Goal: Information Seeking & Learning: Check status

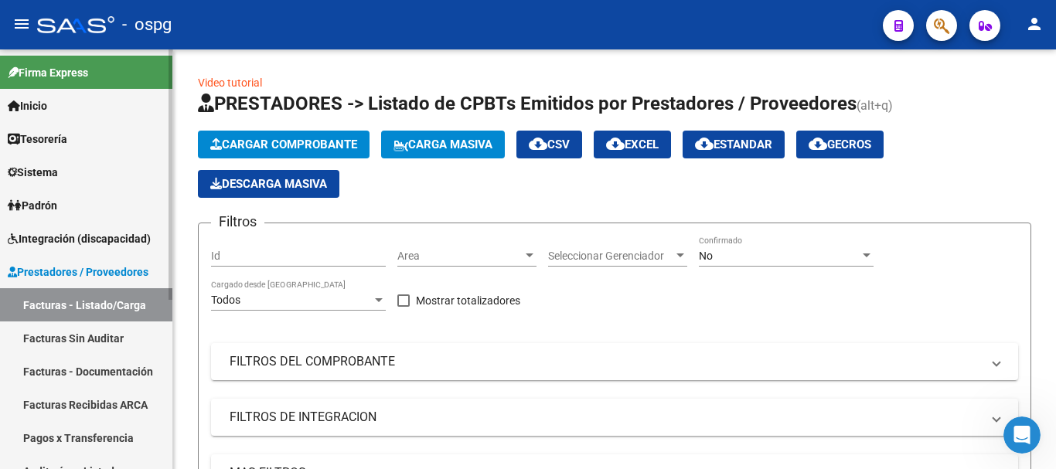
click at [50, 237] on span "Integración (discapacidad)" at bounding box center [79, 238] width 143 height 17
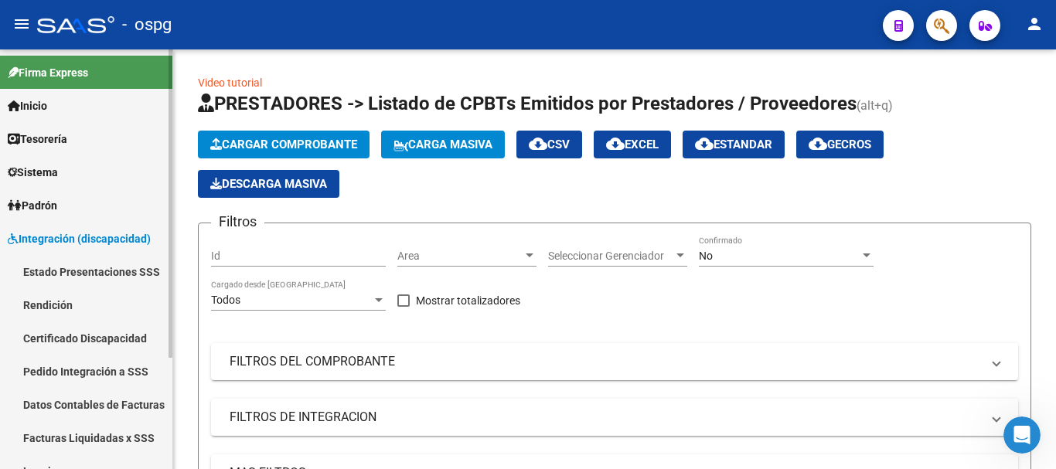
scroll to position [152, 0]
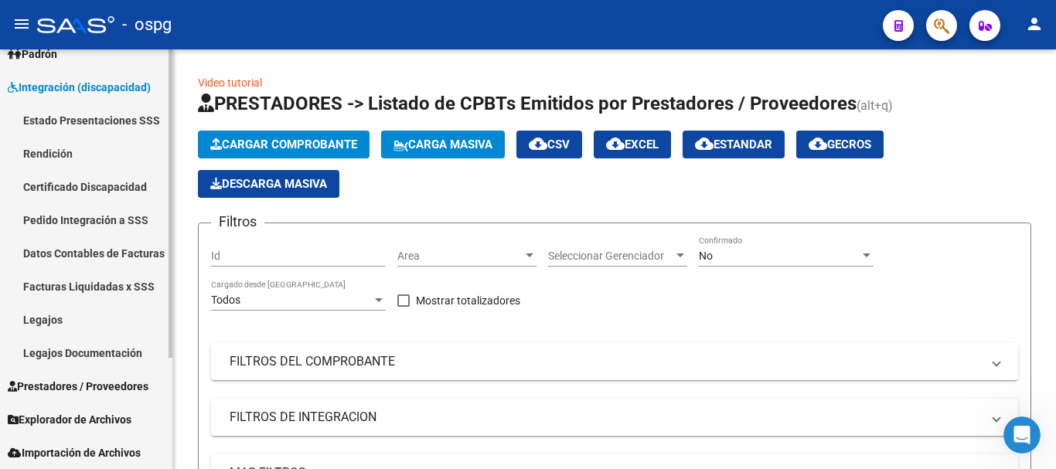
click at [47, 321] on link "Legajos" at bounding box center [86, 319] width 172 height 33
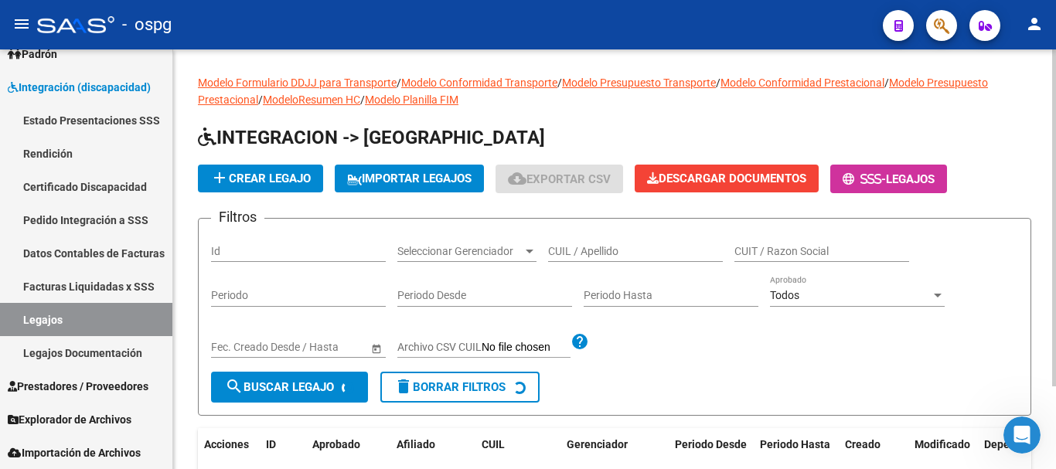
click at [670, 254] on input "CUIL / Apellido" at bounding box center [635, 251] width 175 height 13
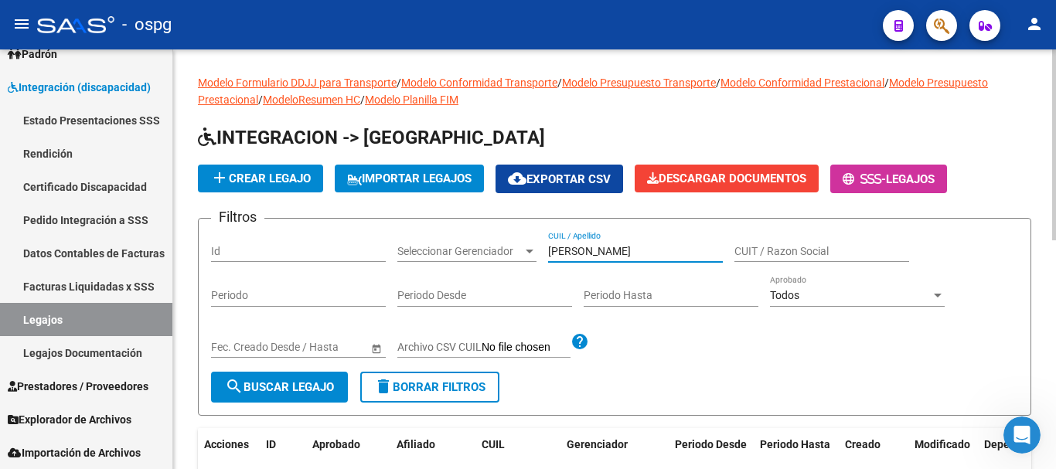
type input "[PERSON_NAME]"
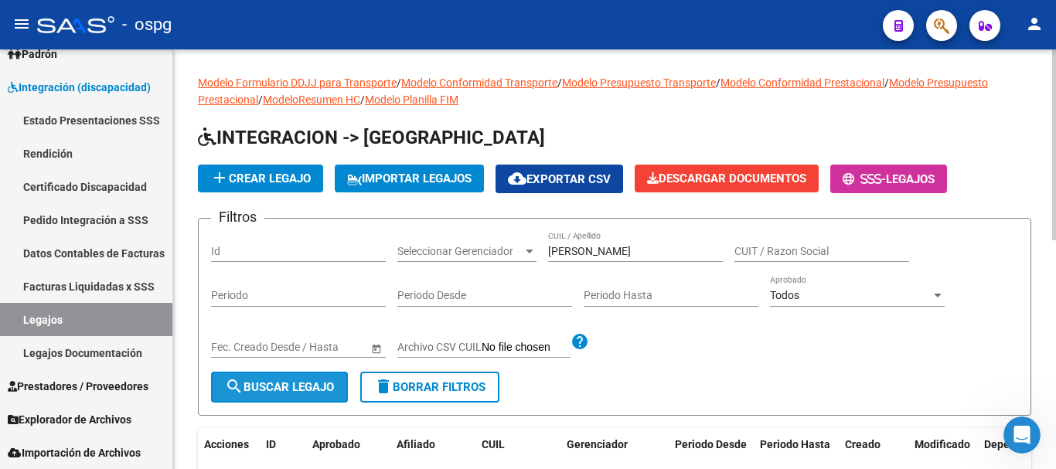
click at [332, 398] on button "search Buscar Legajo" at bounding box center [279, 387] width 137 height 31
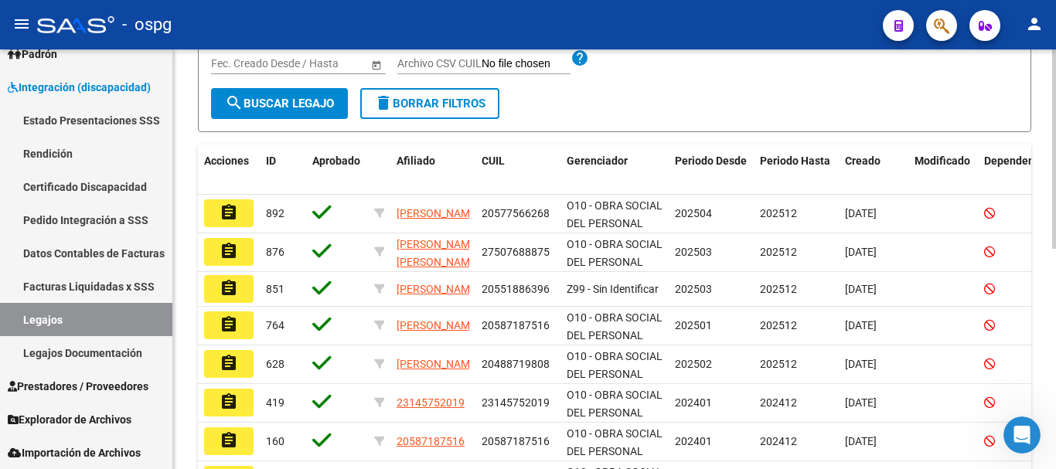
scroll to position [309, 0]
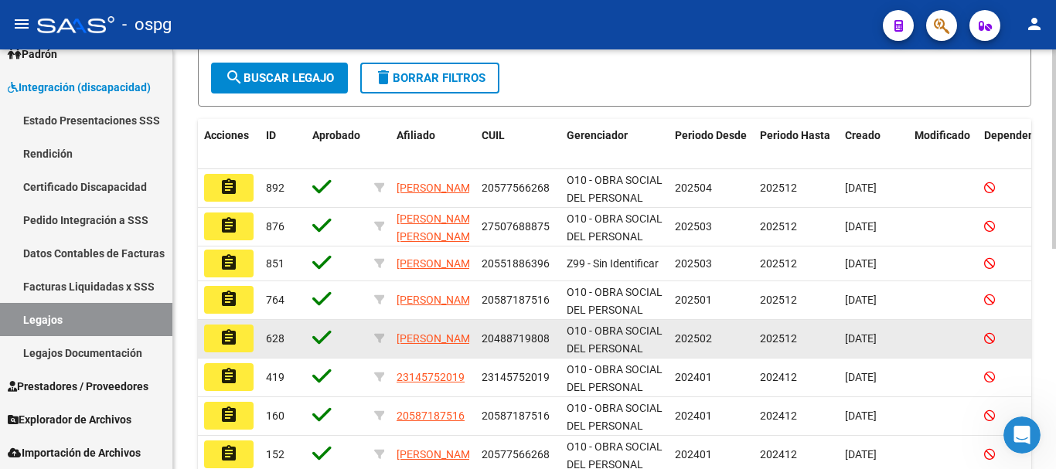
click at [220, 347] on mat-icon "assignment" at bounding box center [229, 338] width 19 height 19
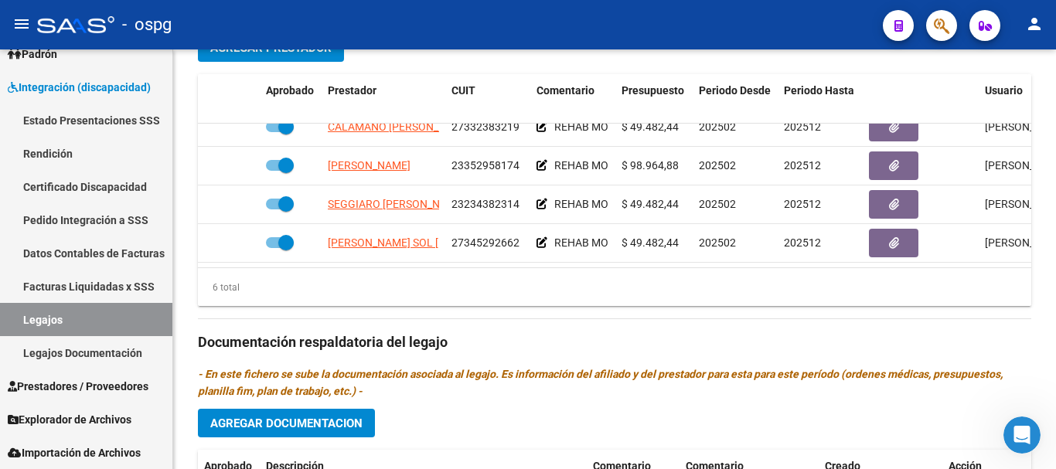
scroll to position [105, 0]
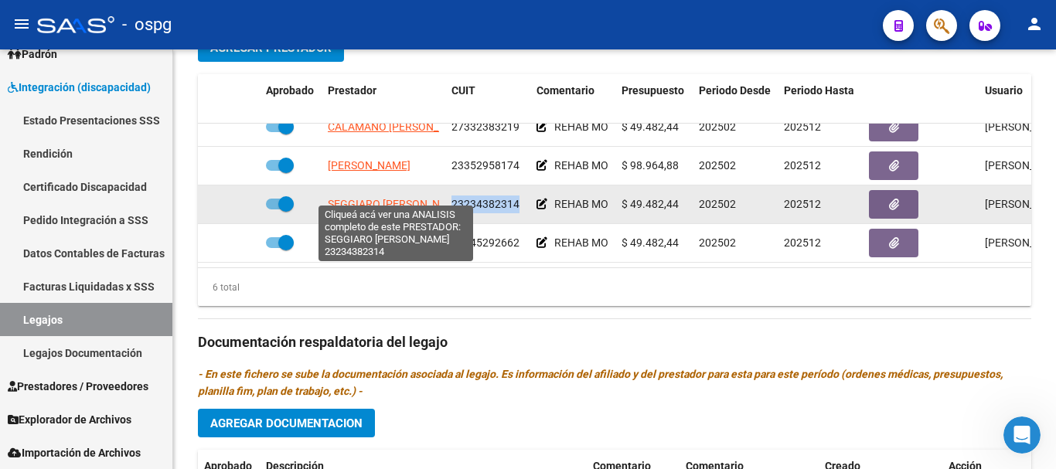
drag, startPoint x: 519, startPoint y: 190, endPoint x: 438, endPoint y: 194, distance: 81.3
click at [438, 194] on div "SEGGIARO [PERSON_NAME] 23234382314 REHAB MOD INTENSIVO COD 90 PSICO $ 49.482,44…" at bounding box center [673, 205] width 951 height 39
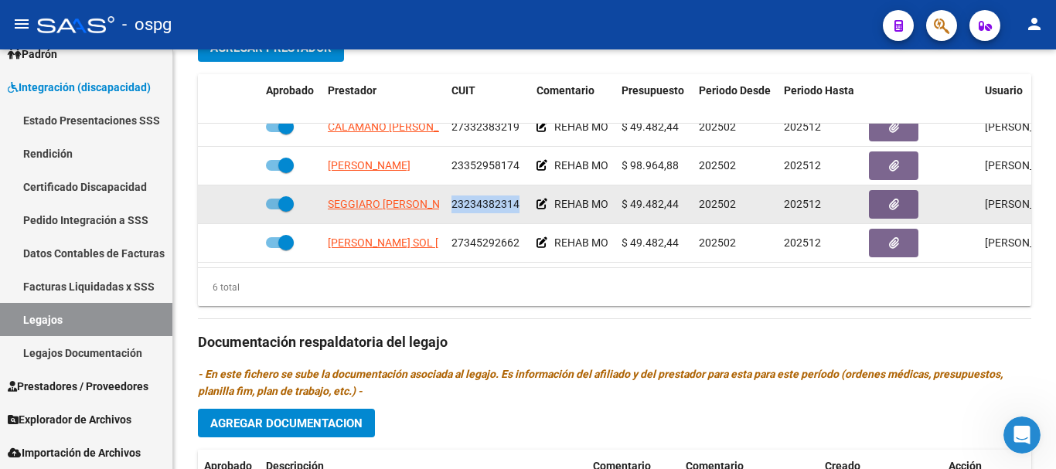
copy div "OEMI 23234382314"
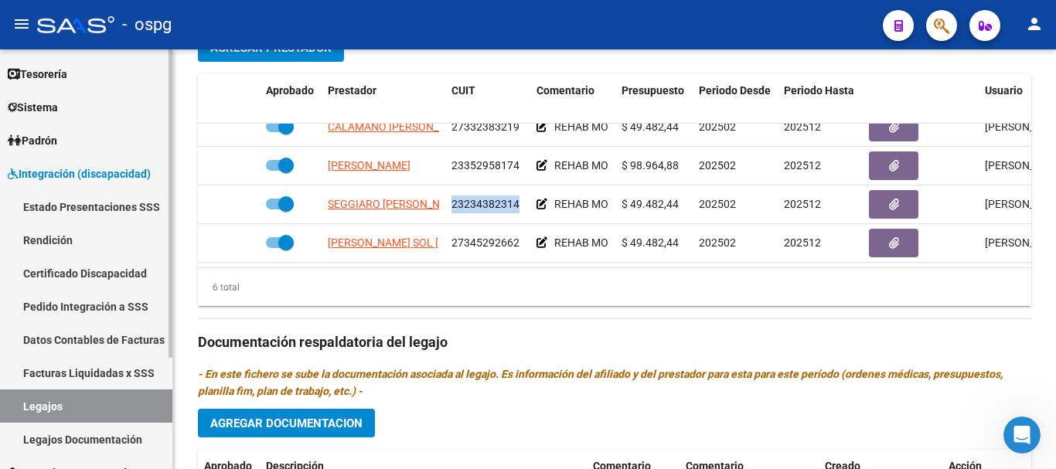
scroll to position [152, 0]
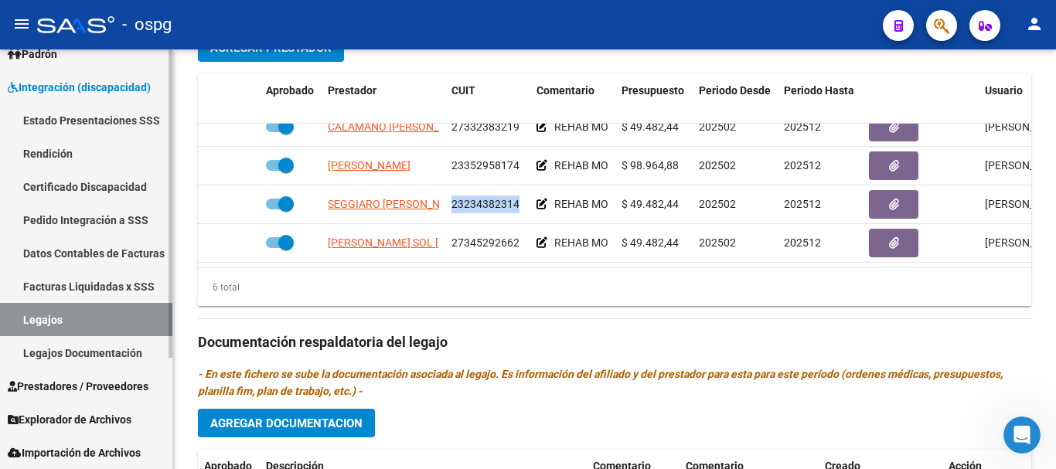
click at [96, 80] on span "Integración (discapacidad)" at bounding box center [79, 87] width 143 height 17
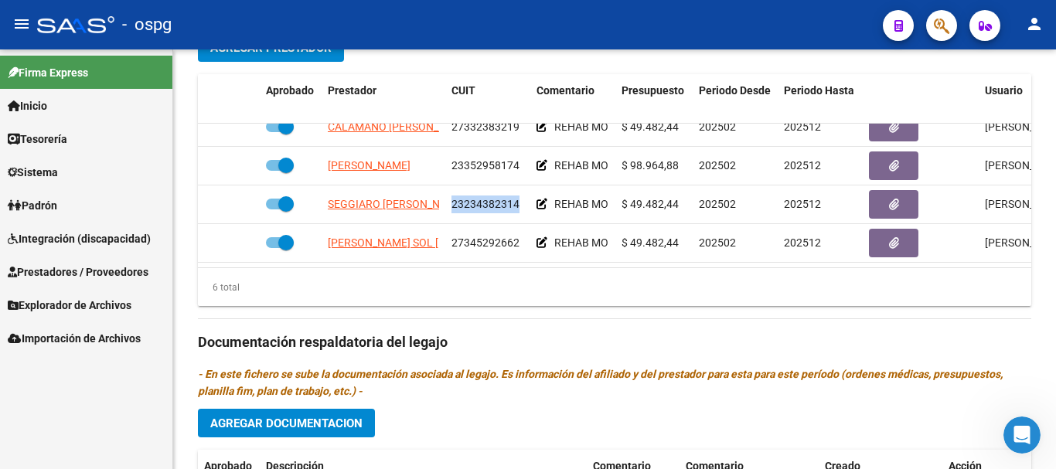
scroll to position [0, 0]
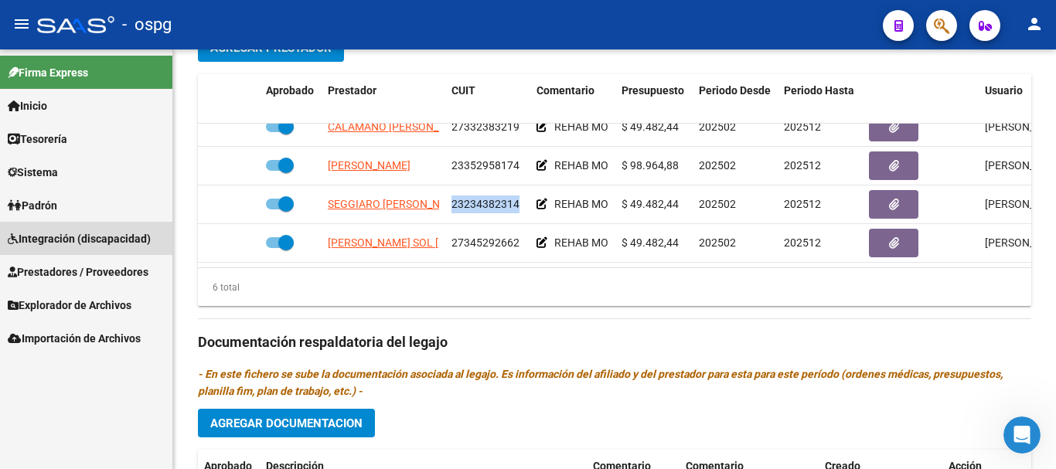
click at [85, 247] on link "Integración (discapacidad)" at bounding box center [86, 238] width 172 height 33
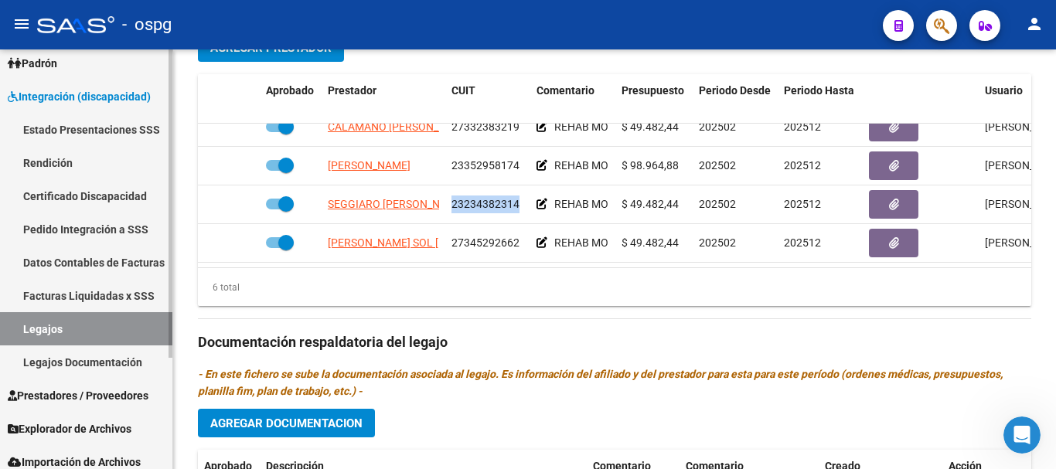
scroll to position [152, 0]
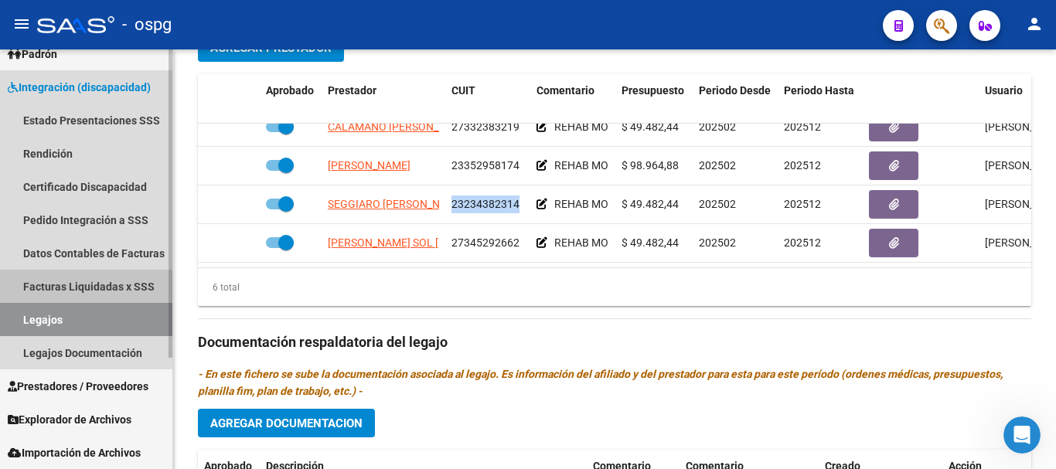
click at [76, 291] on link "Facturas Liquidadas x SSS" at bounding box center [86, 286] width 172 height 33
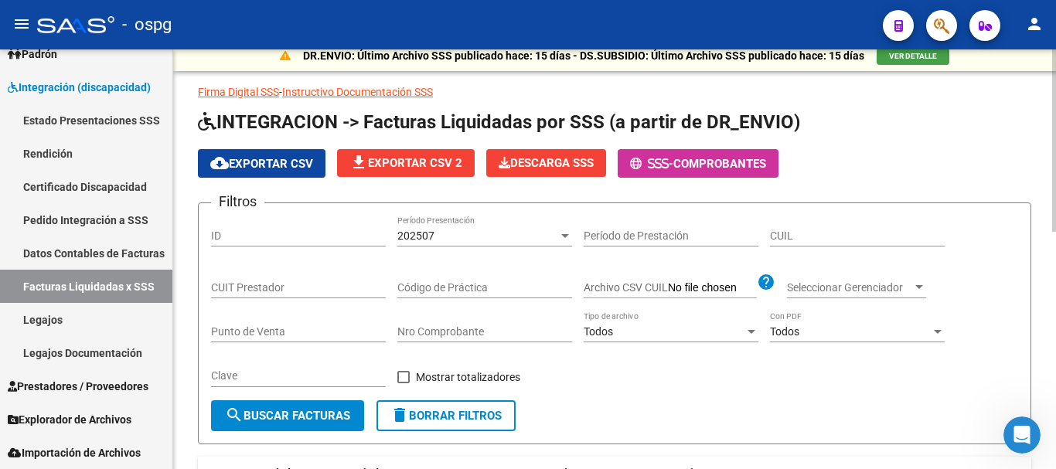
scroll to position [5, 0]
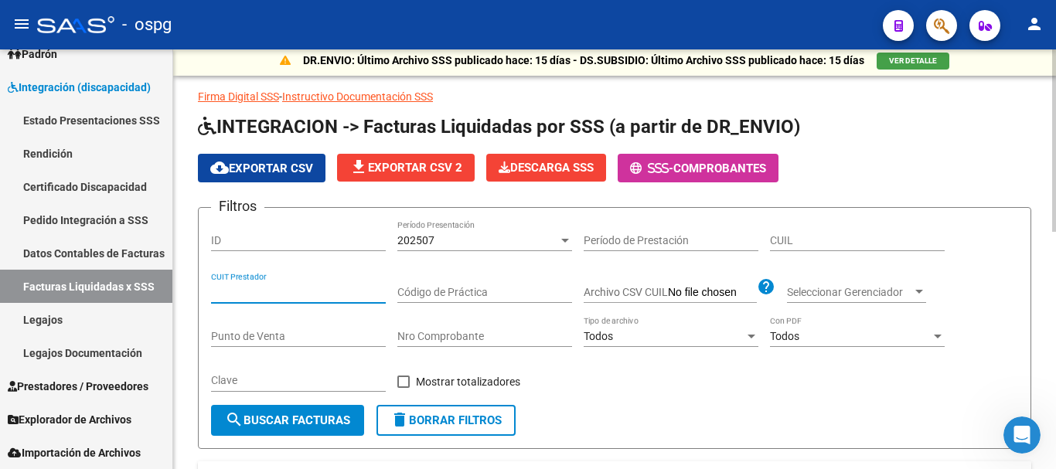
paste input "23-23438231-4"
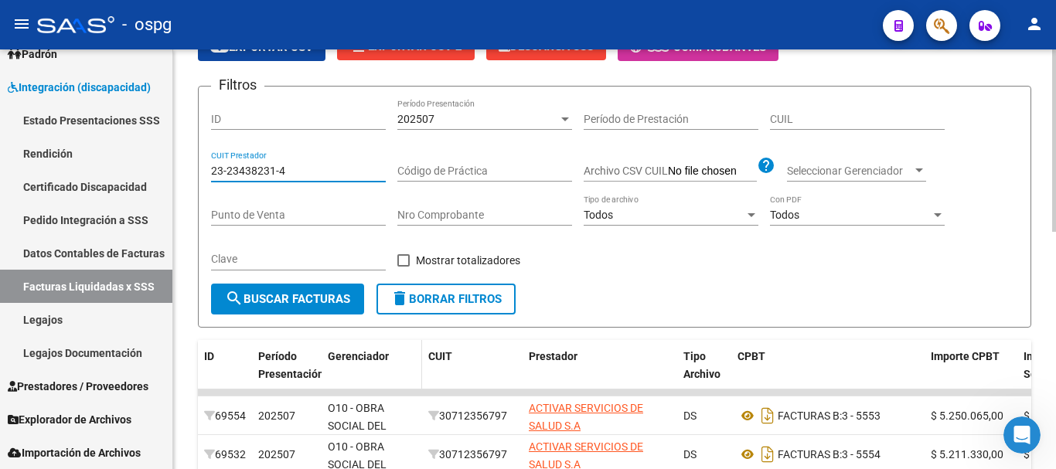
scroll to position [155, 0]
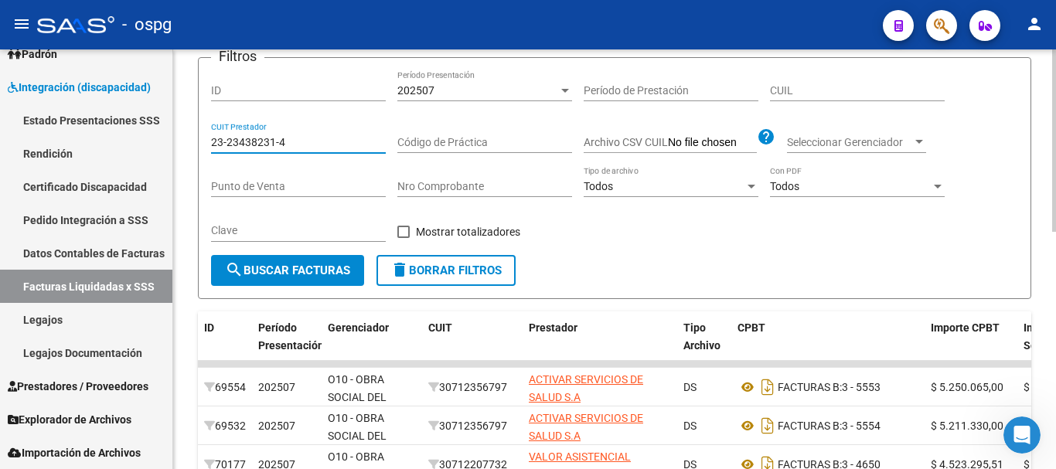
type input "23-23438231-4"
click at [308, 271] on span "search Buscar Facturas" at bounding box center [287, 271] width 125 height 14
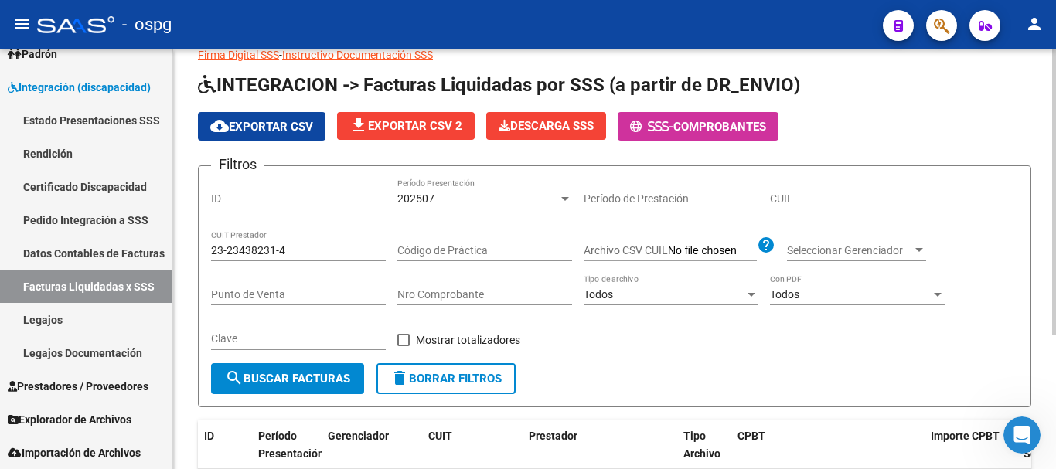
scroll to position [43, 0]
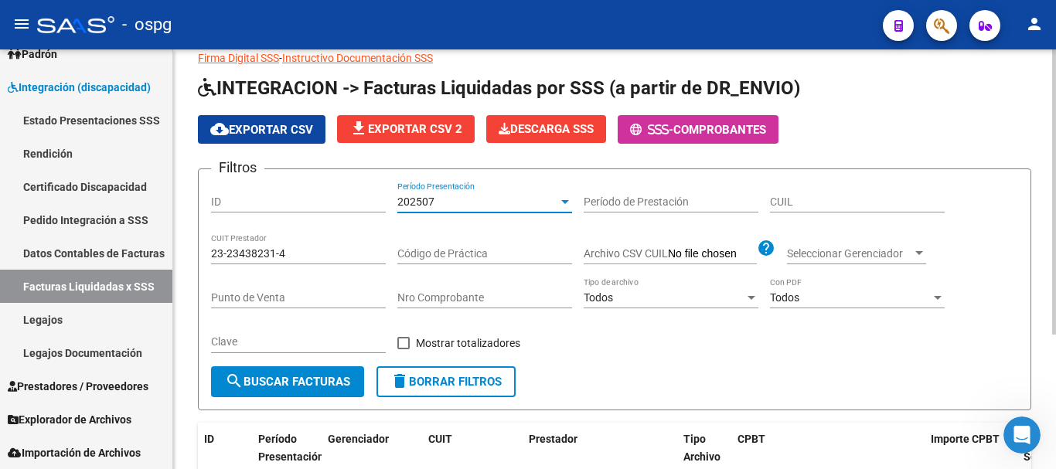
click at [564, 205] on div at bounding box center [565, 202] width 14 height 12
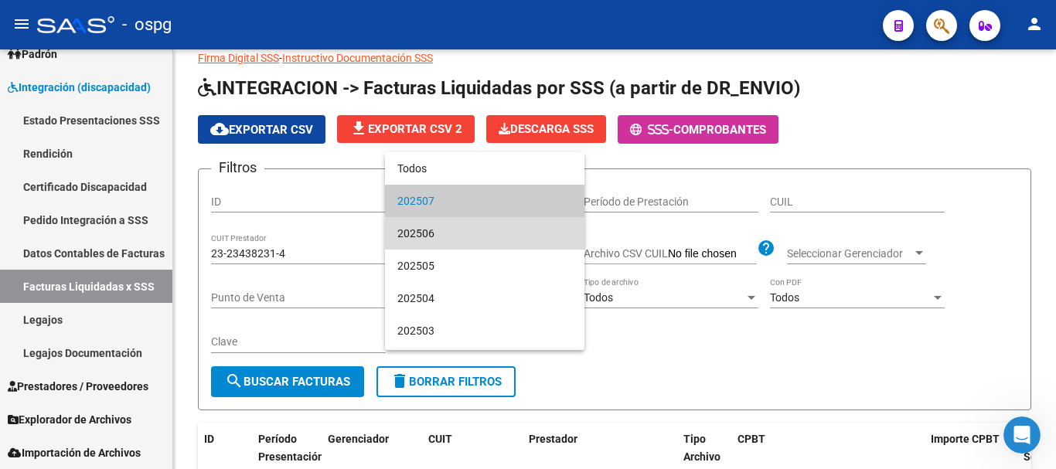
click at [509, 239] on span "202506" at bounding box center [484, 233] width 175 height 32
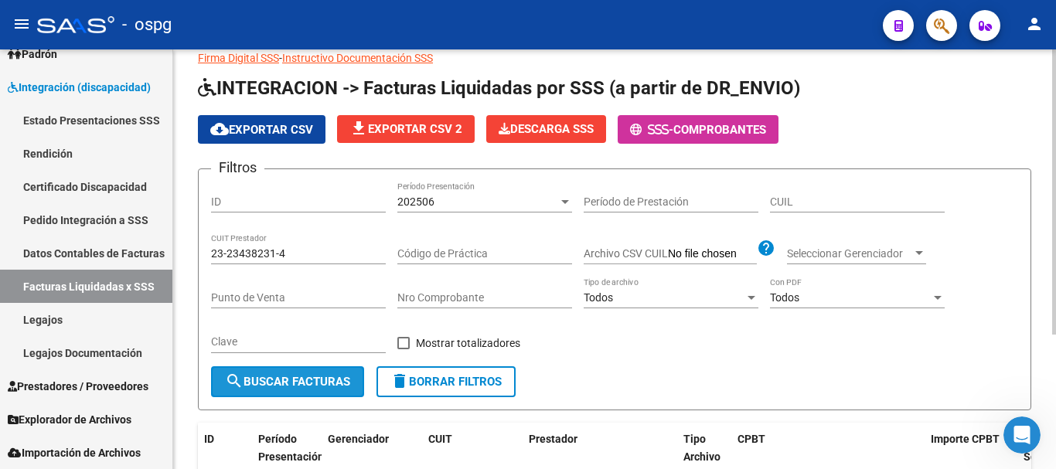
click at [306, 377] on span "search Buscar Facturas" at bounding box center [287, 382] width 125 height 14
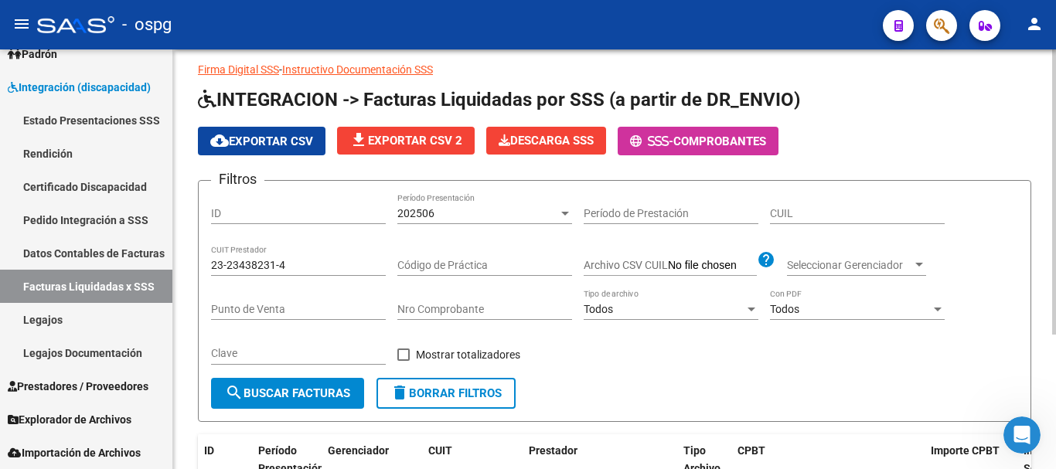
scroll to position [0, 0]
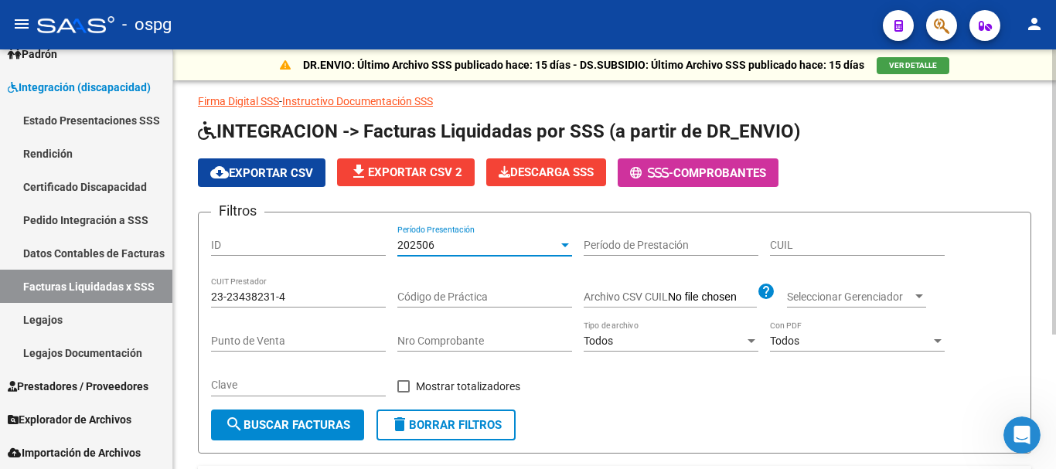
click at [564, 245] on div at bounding box center [565, 246] width 8 height 4
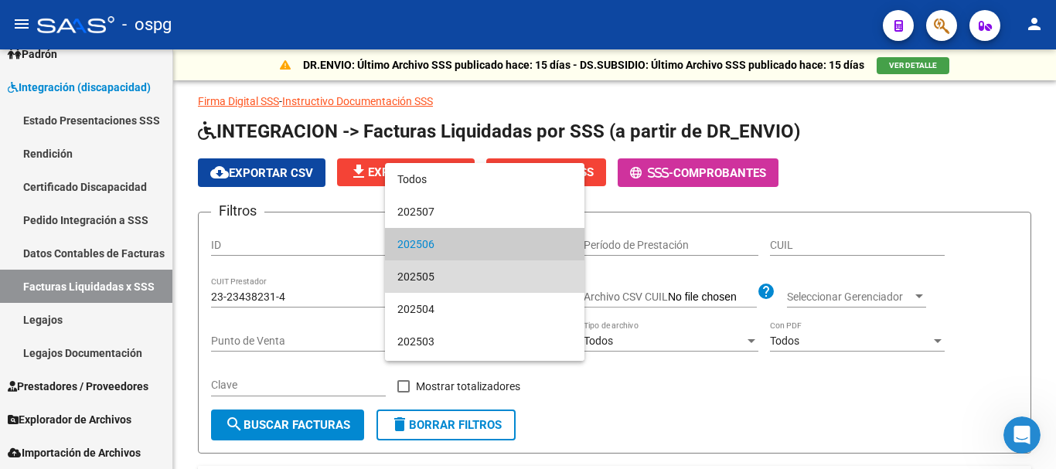
click at [503, 274] on span "202505" at bounding box center [484, 277] width 175 height 32
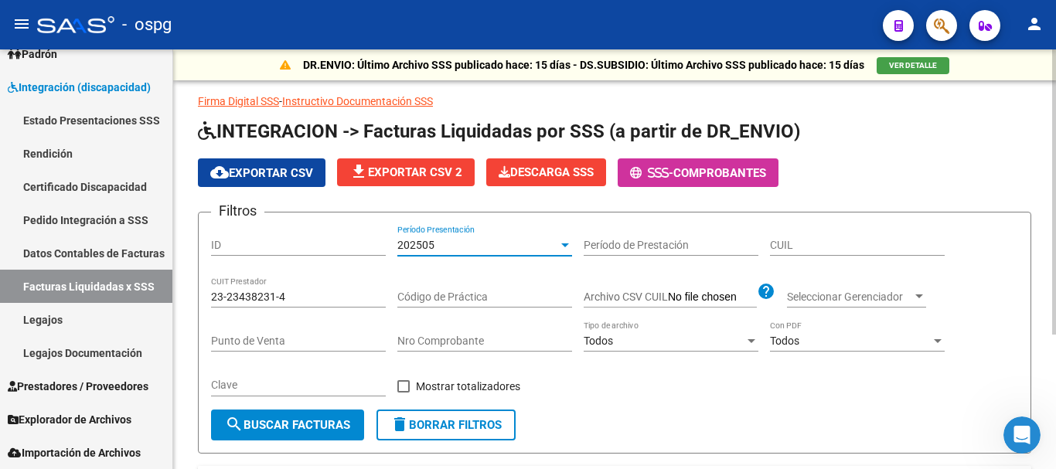
click at [311, 424] on span "search Buscar Facturas" at bounding box center [287, 425] width 125 height 14
click at [563, 248] on div at bounding box center [565, 245] width 14 height 12
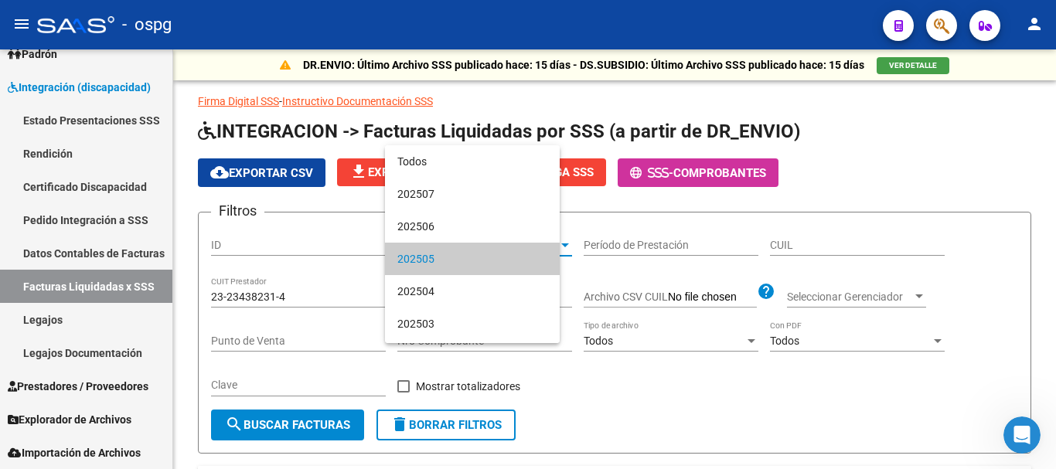
scroll to position [15, 0]
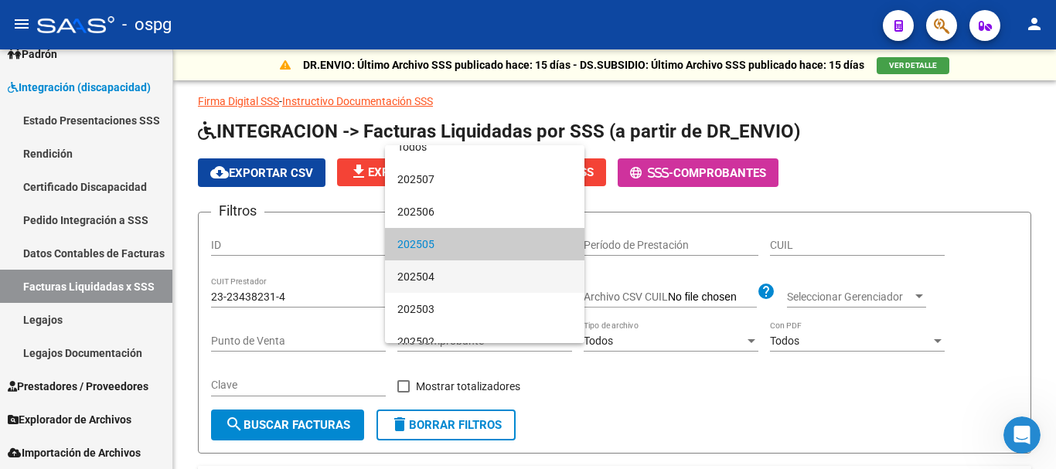
click at [530, 282] on span "202504" at bounding box center [484, 277] width 175 height 32
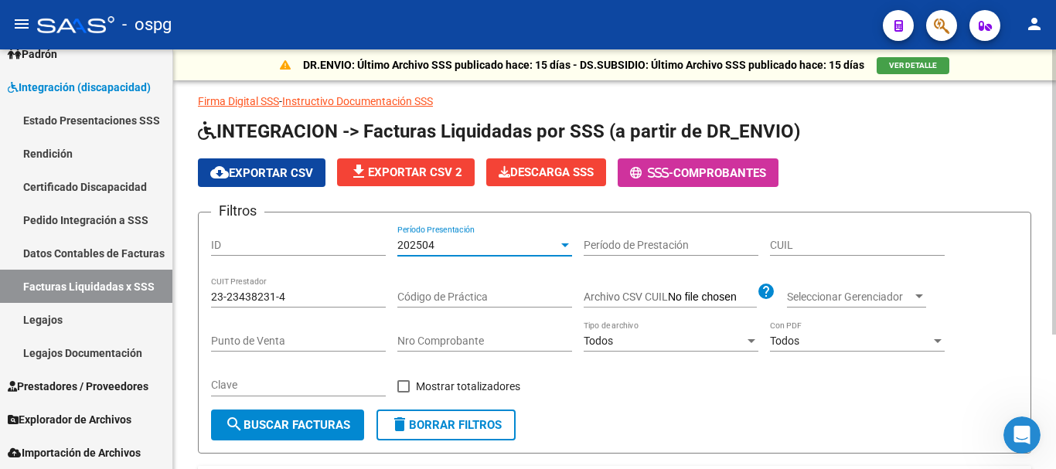
click at [280, 423] on span "search Buscar Facturas" at bounding box center [287, 425] width 125 height 14
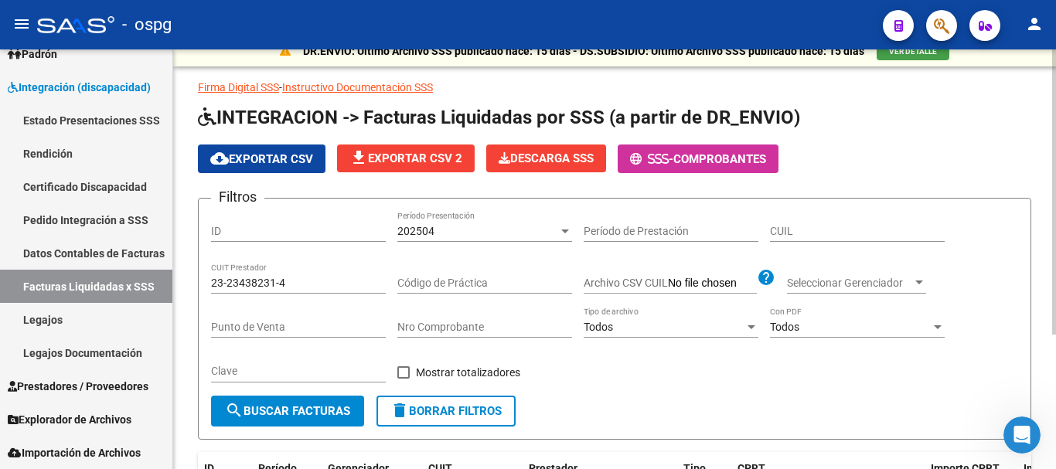
scroll to position [0, 0]
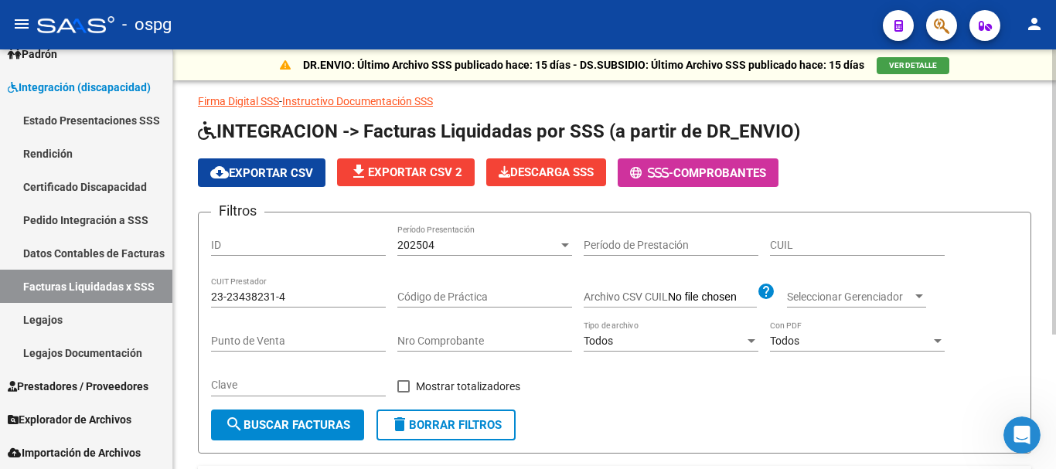
click at [558, 246] on div at bounding box center [565, 245] width 14 height 12
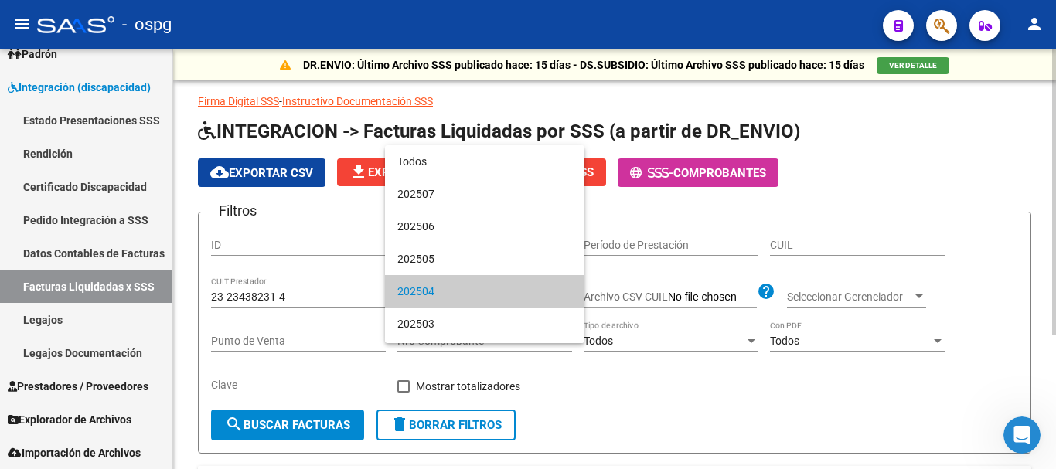
scroll to position [47, 0]
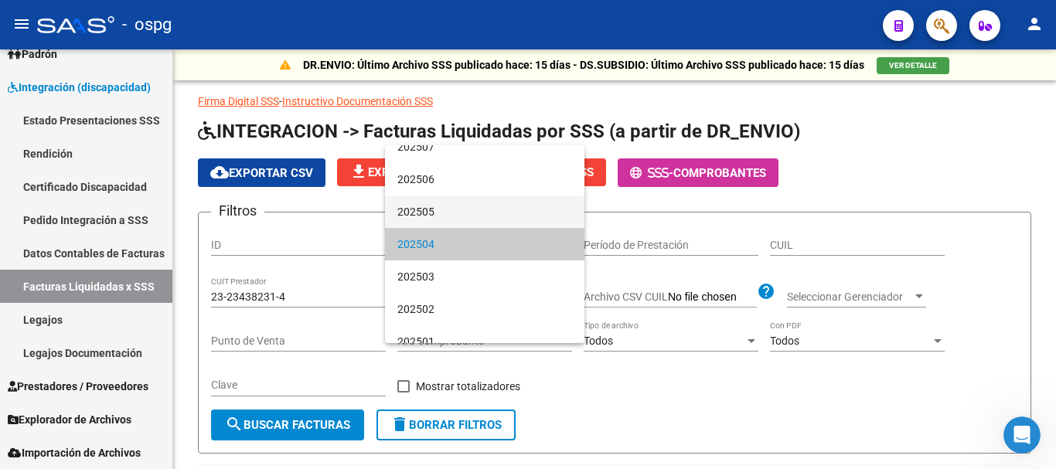
click at [496, 213] on span "202505" at bounding box center [484, 212] width 175 height 32
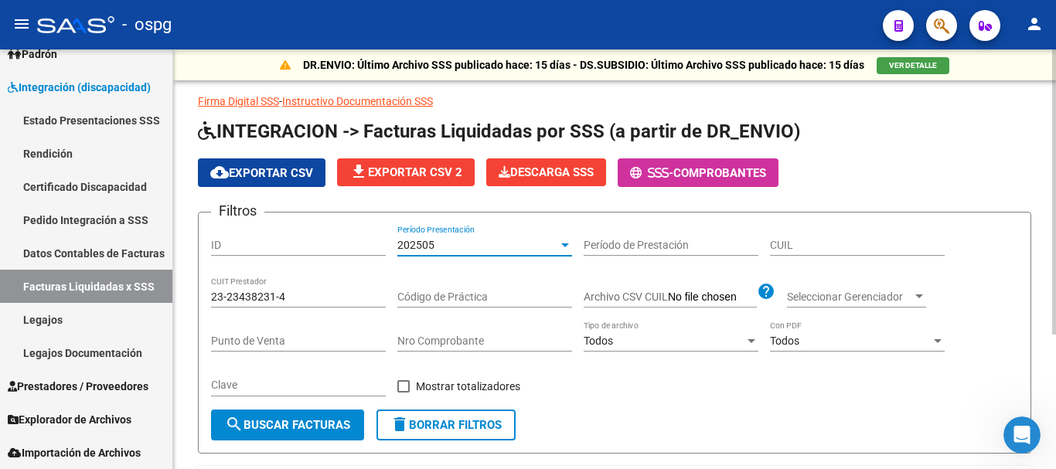
click at [307, 421] on span "search Buscar Facturas" at bounding box center [287, 425] width 125 height 14
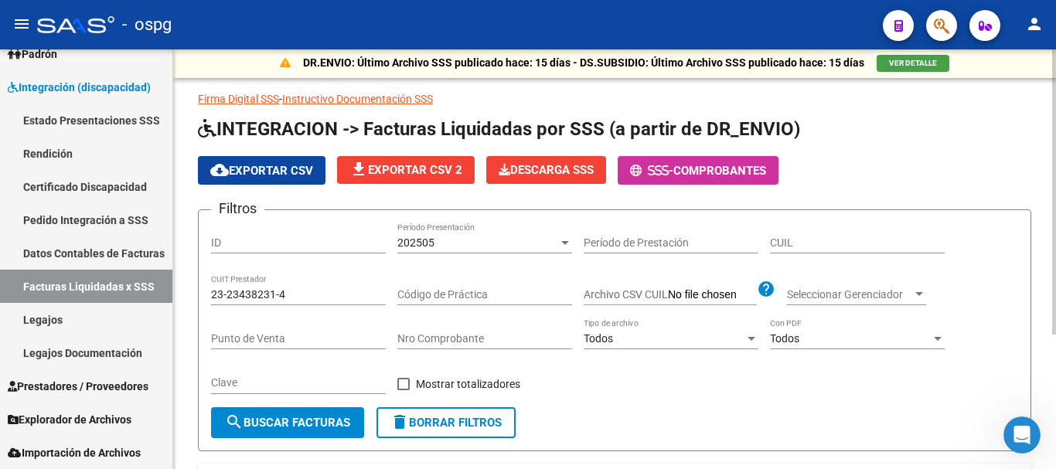
scroll to position [0, 0]
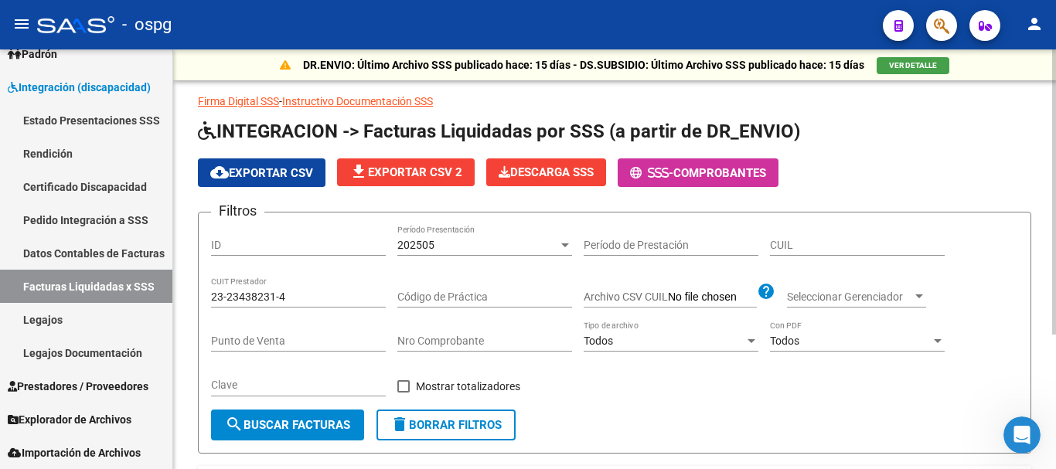
click at [564, 246] on div at bounding box center [565, 246] width 8 height 4
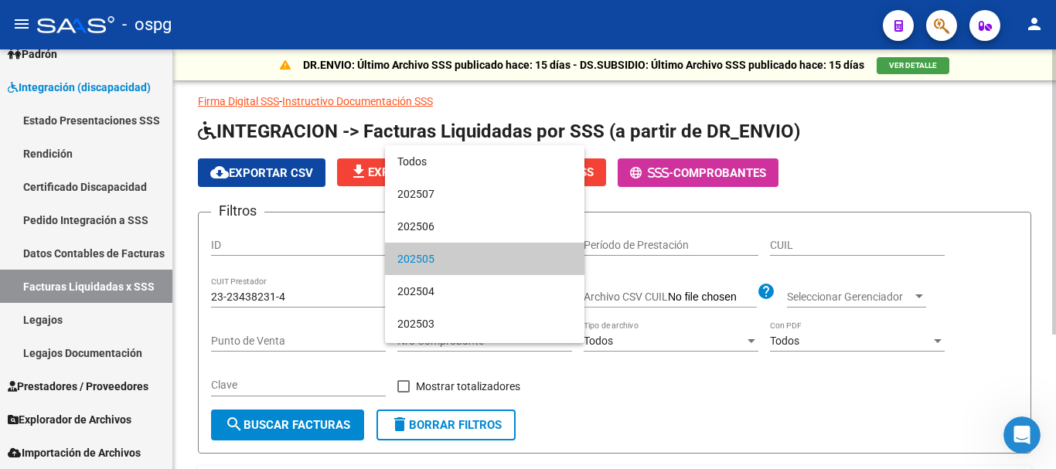
scroll to position [15, 0]
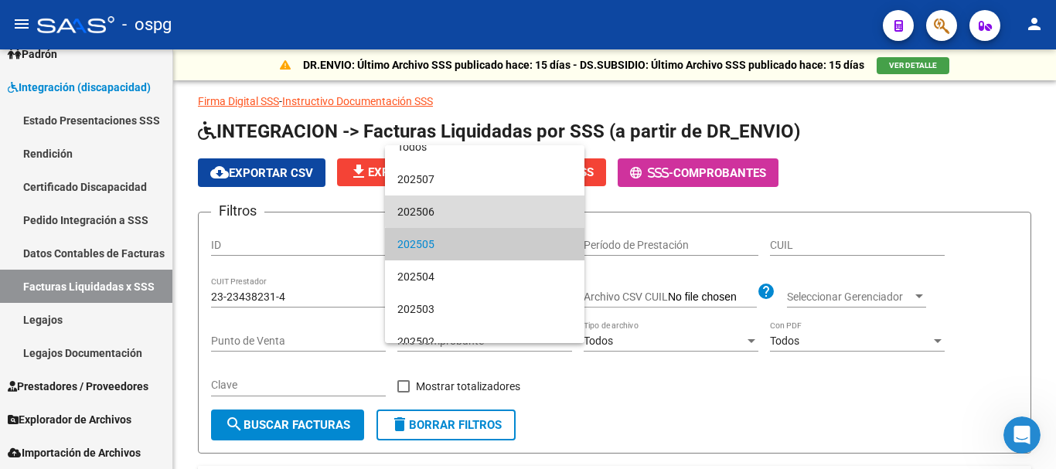
click at [499, 203] on span "202506" at bounding box center [484, 212] width 175 height 32
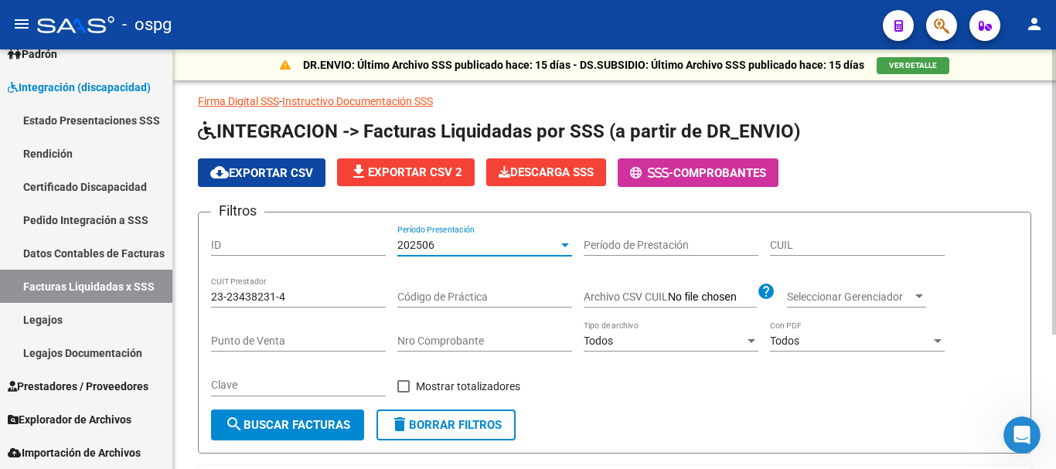
click at [308, 426] on span "search Buscar Facturas" at bounding box center [287, 425] width 125 height 14
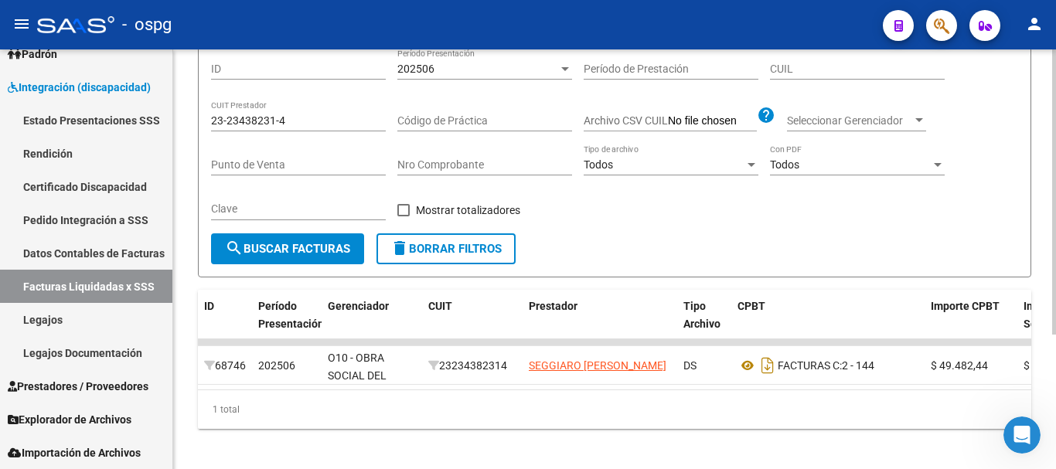
scroll to position [198, 0]
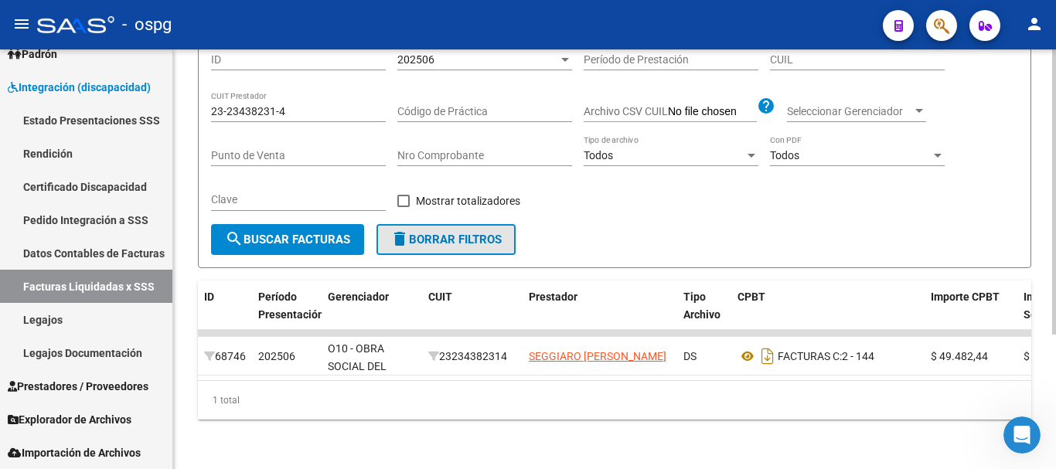
click at [487, 233] on span "delete Borrar Filtros" at bounding box center [445, 240] width 111 height 14
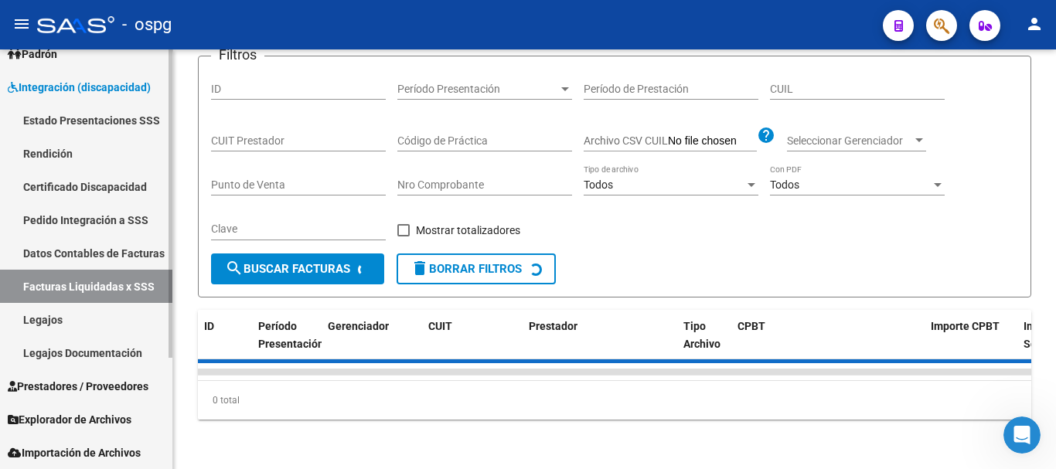
click at [98, 378] on span "Prestadores / Proveedores" at bounding box center [78, 386] width 141 height 17
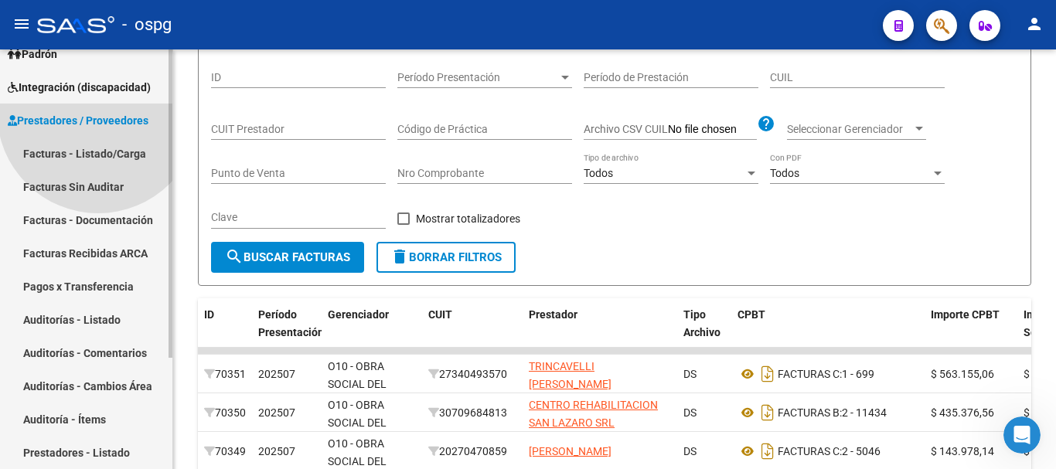
scroll to position [198, 0]
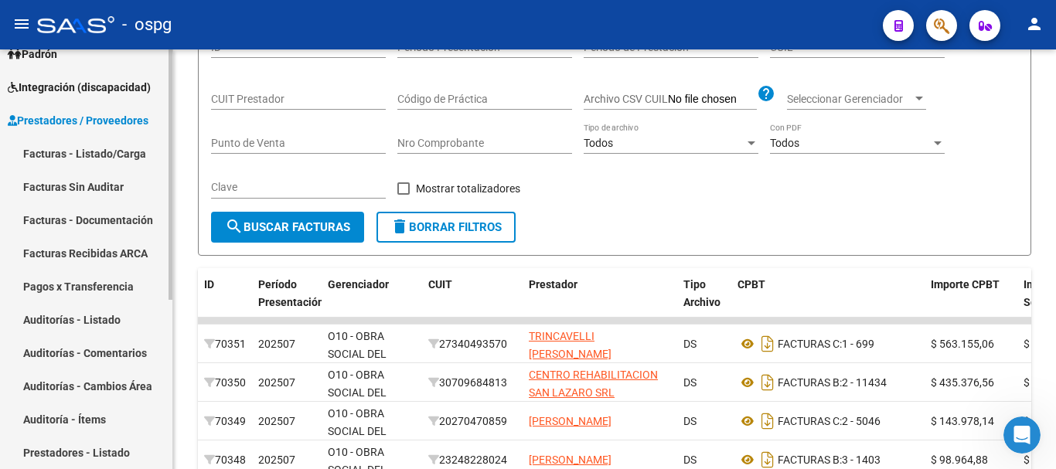
click at [97, 149] on link "Facturas - Listado/Carga" at bounding box center [86, 153] width 172 height 33
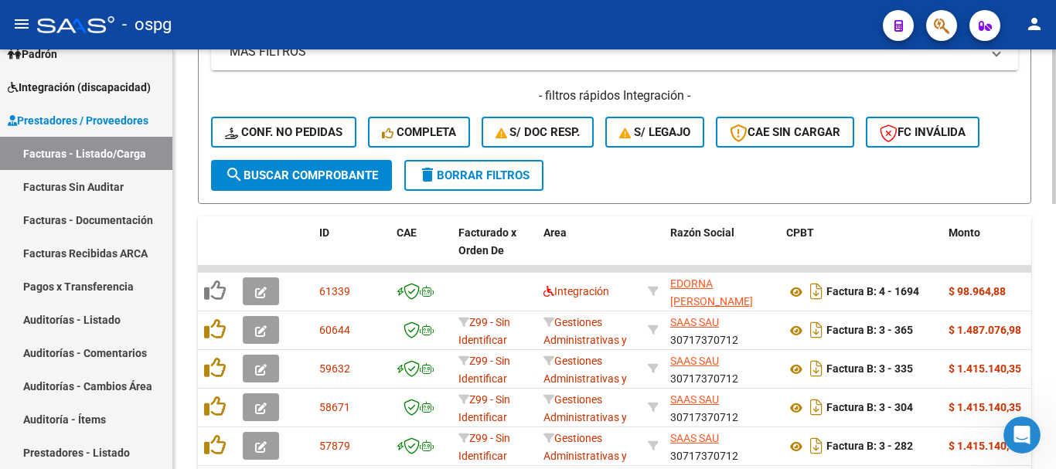
scroll to position [430, 0]
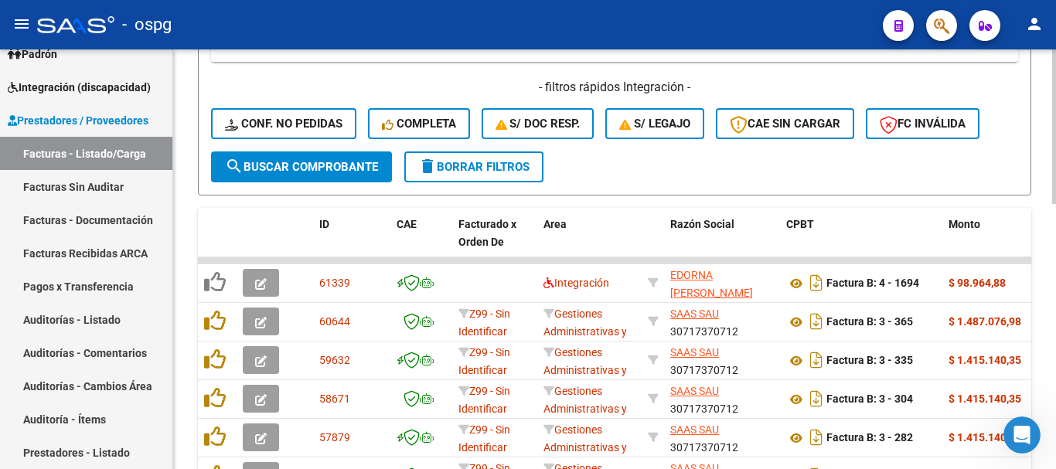
click at [494, 171] on span "delete Borrar Filtros" at bounding box center [473, 167] width 111 height 14
click at [457, 165] on span "delete Borrar Filtros" at bounding box center [473, 167] width 111 height 14
click at [479, 171] on span "delete Borrar Filtros" at bounding box center [473, 167] width 111 height 14
click at [505, 169] on span "delete Borrar Filtros" at bounding box center [473, 167] width 111 height 14
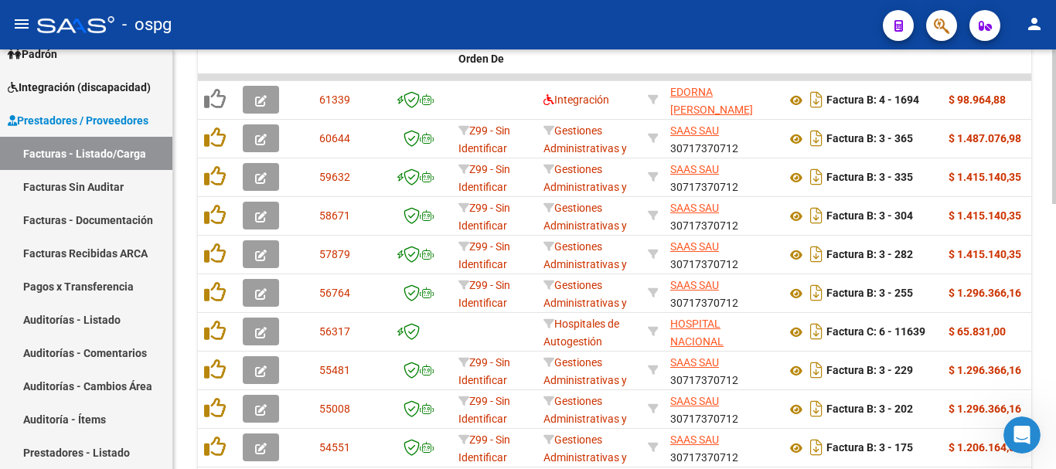
scroll to position [662, 0]
